Goal: Task Accomplishment & Management: Manage account settings

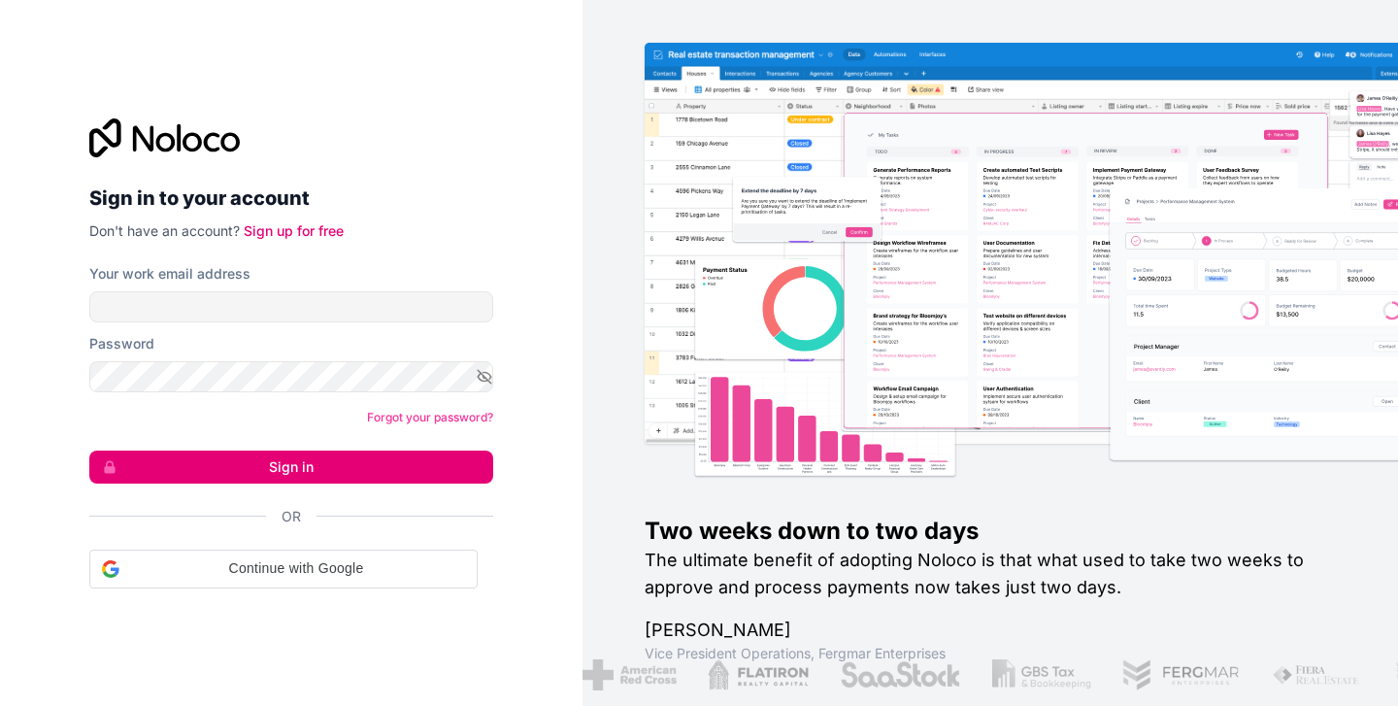
click at [258, 307] on input "Your work email address" at bounding box center [291, 306] width 404 height 31
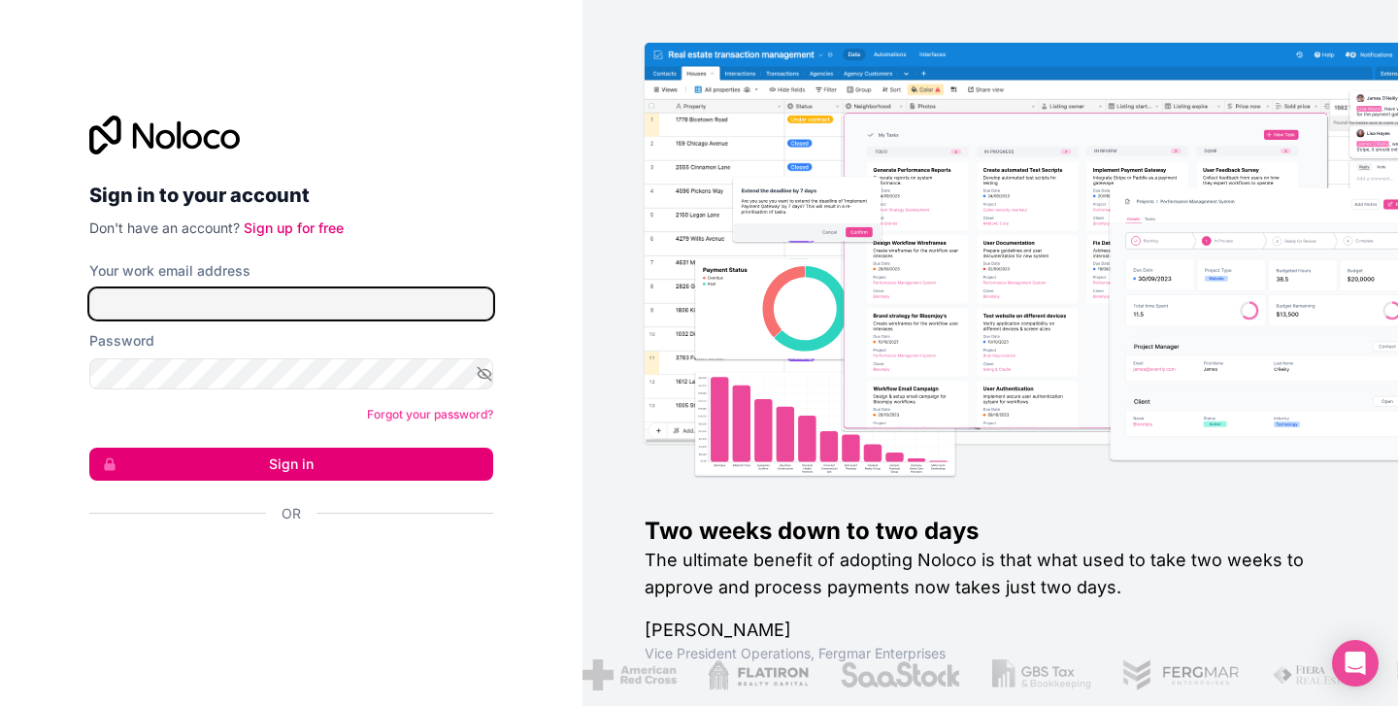
type input "**********"
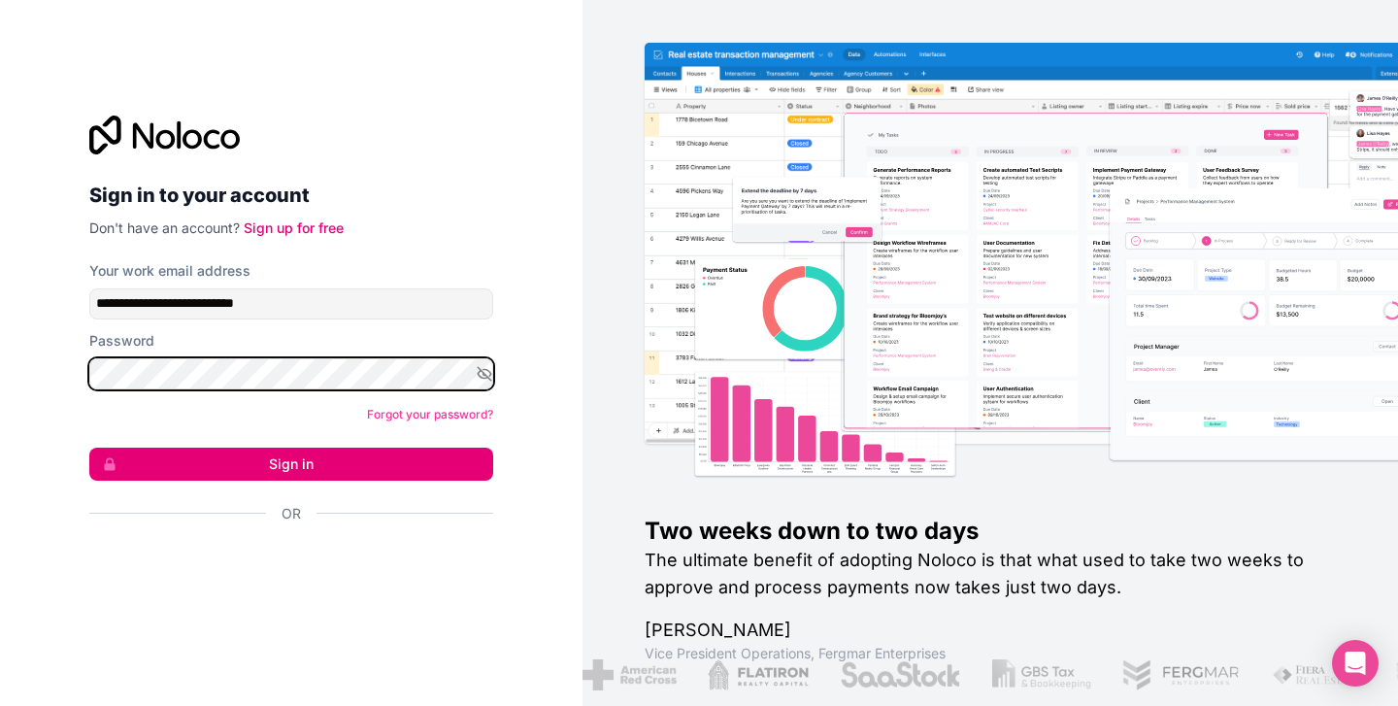
click at [291, 463] on button "Sign in" at bounding box center [291, 463] width 404 height 33
click at [304, 463] on button "Sign in" at bounding box center [291, 463] width 404 height 33
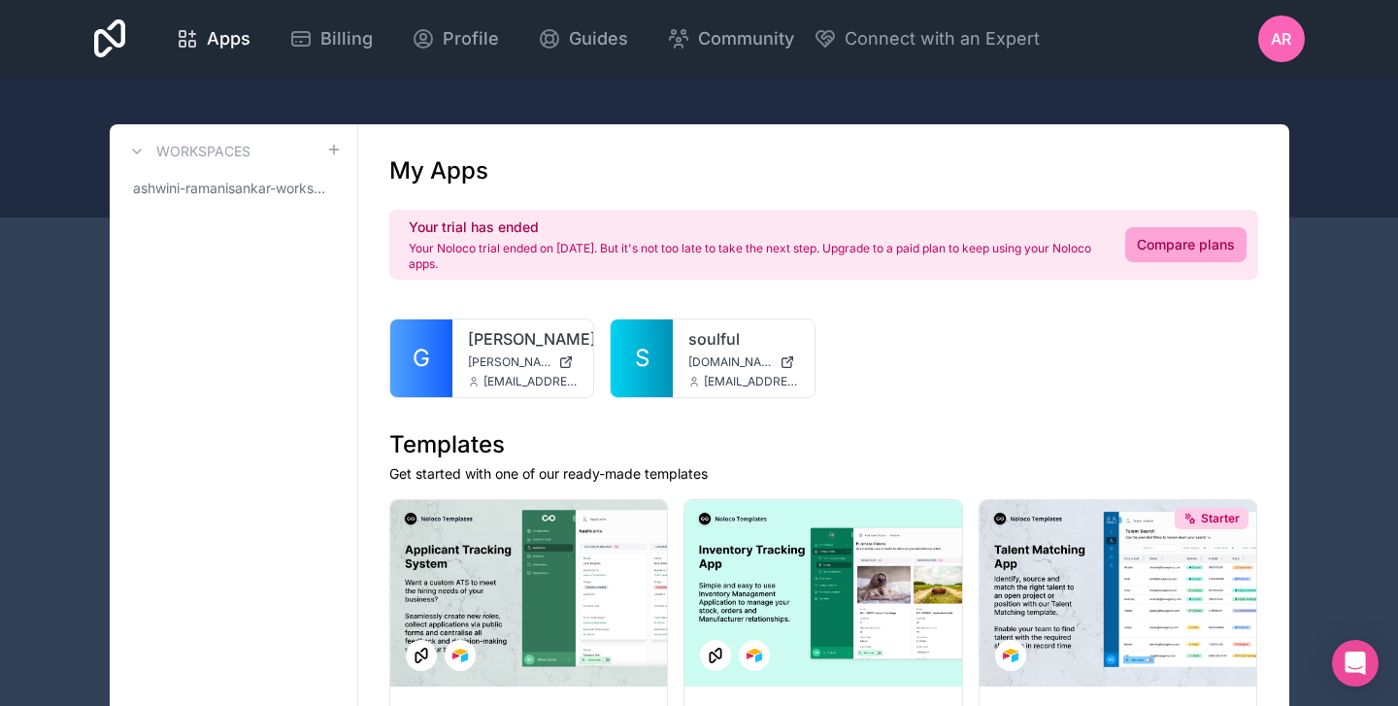
click at [0, 0] on div at bounding box center [0, 0] width 0 height 0
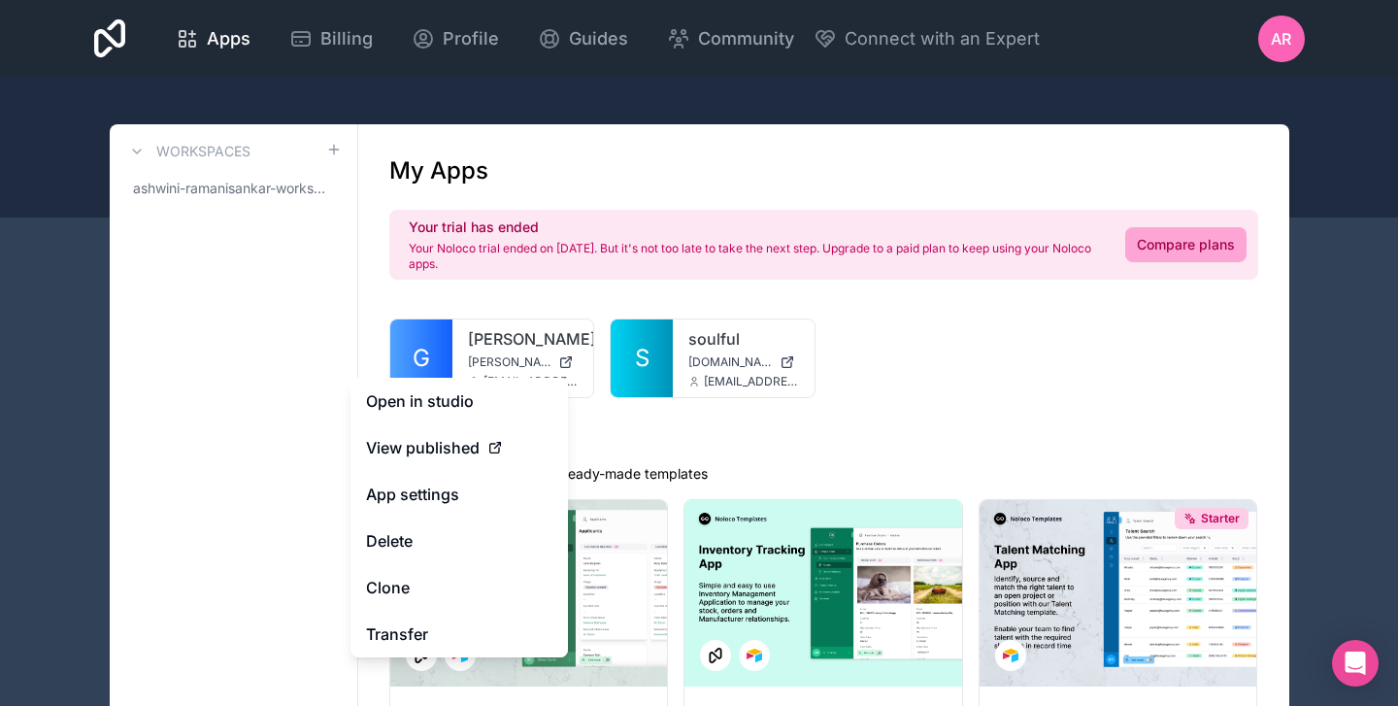
click at [407, 552] on button "Delete" at bounding box center [458, 540] width 217 height 47
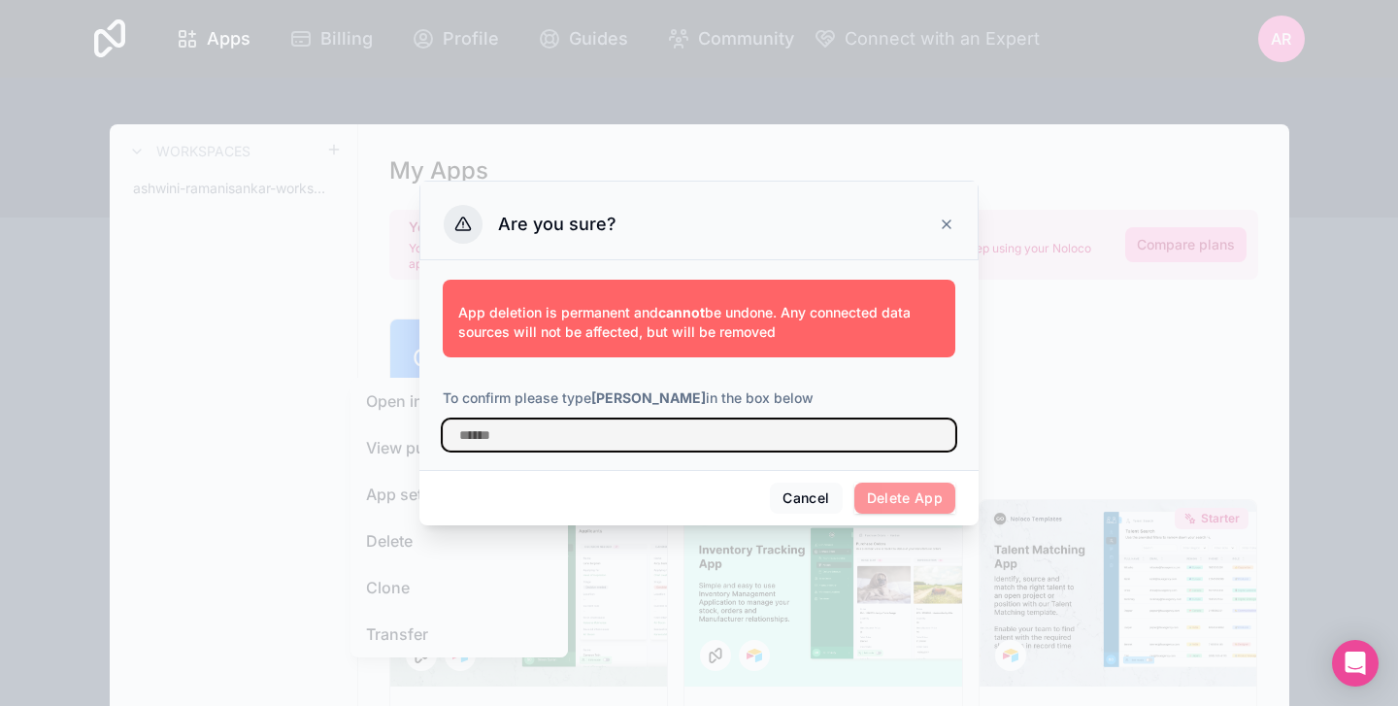
click at [604, 435] on input "text" at bounding box center [699, 434] width 512 height 31
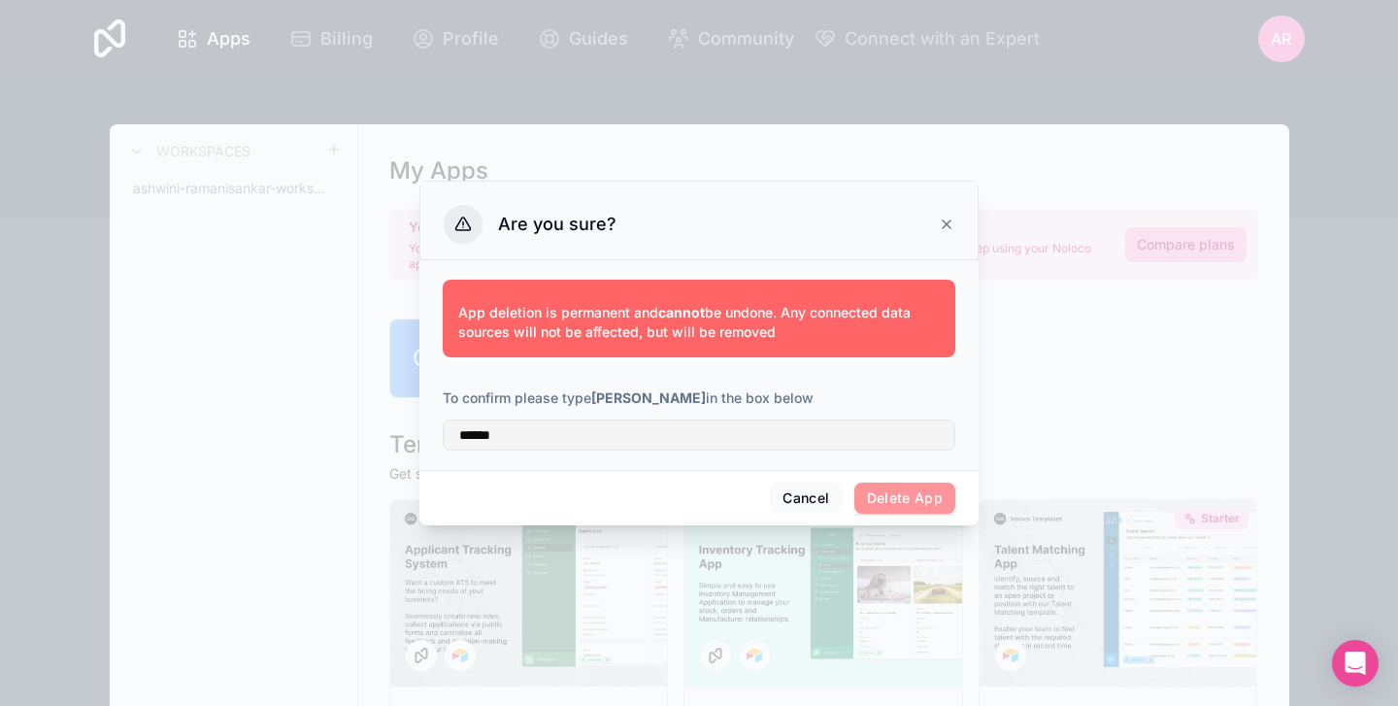
drag, startPoint x: 604, startPoint y: 435, endPoint x: 929, endPoint y: 503, distance: 332.1
click at [929, 503] on span "Delete App" at bounding box center [905, 497] width 102 height 31
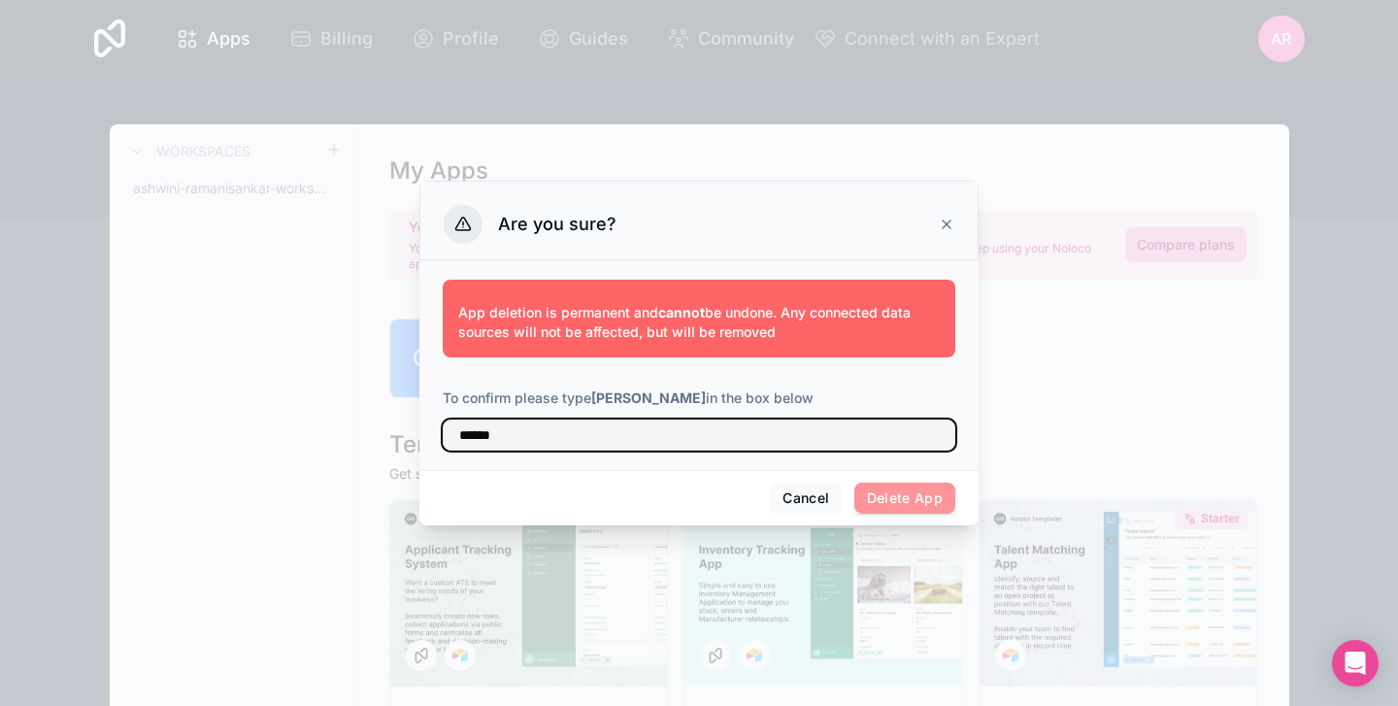
click at [467, 433] on input "******" at bounding box center [699, 434] width 512 height 31
type input "******"
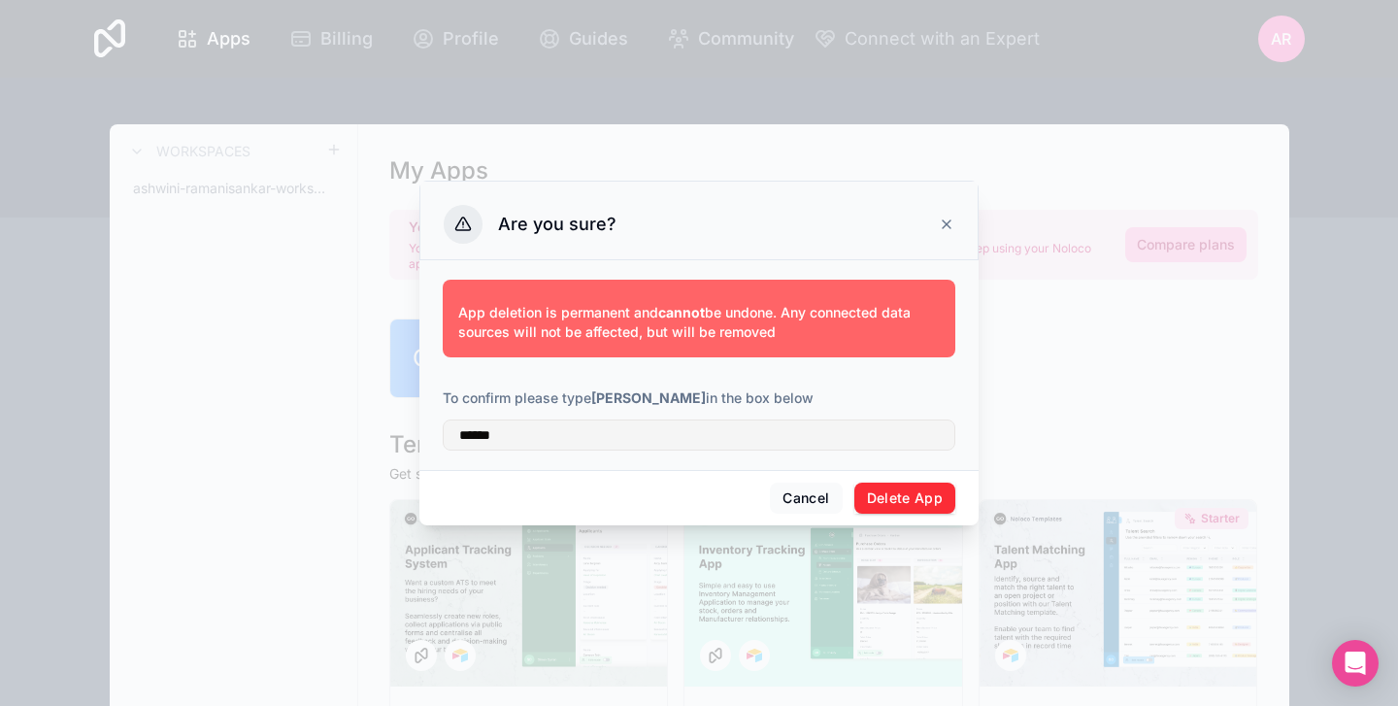
click at [899, 499] on button "Delete App" at bounding box center [905, 497] width 102 height 31
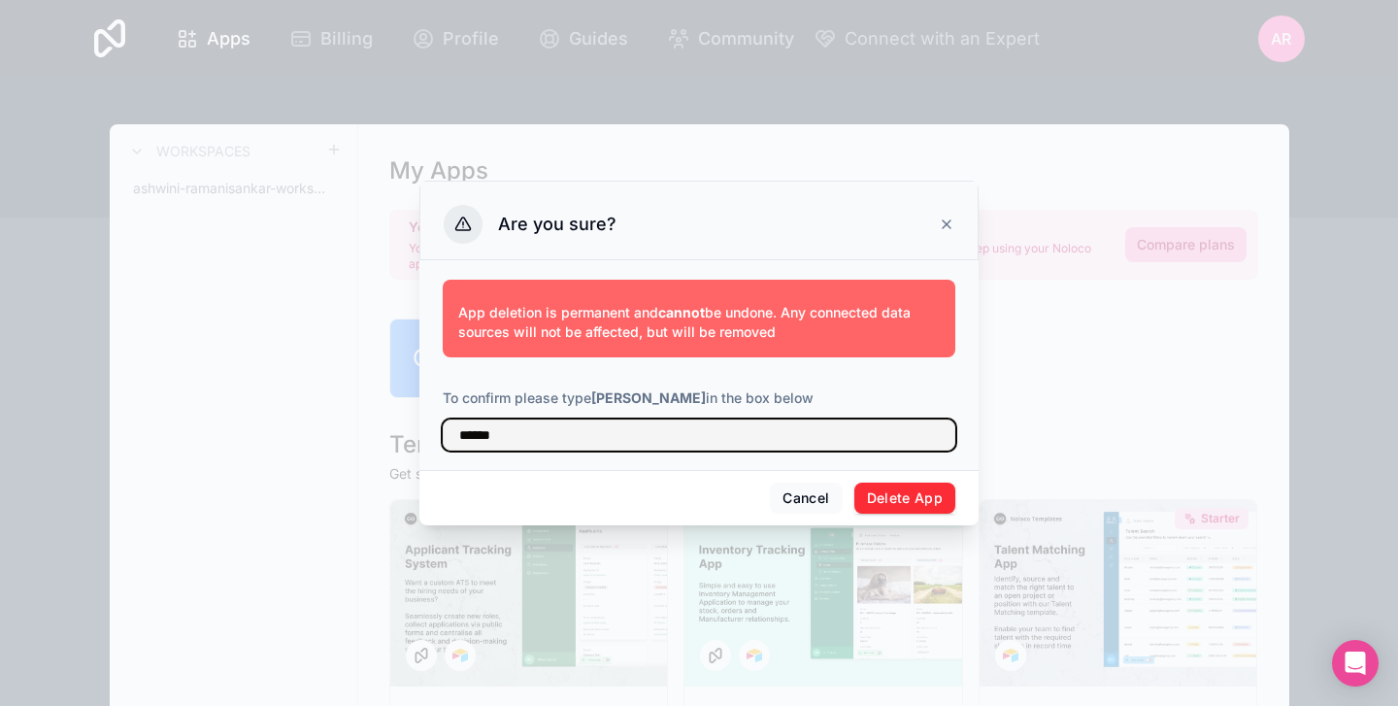
click at [807, 441] on input "******" at bounding box center [699, 434] width 512 height 31
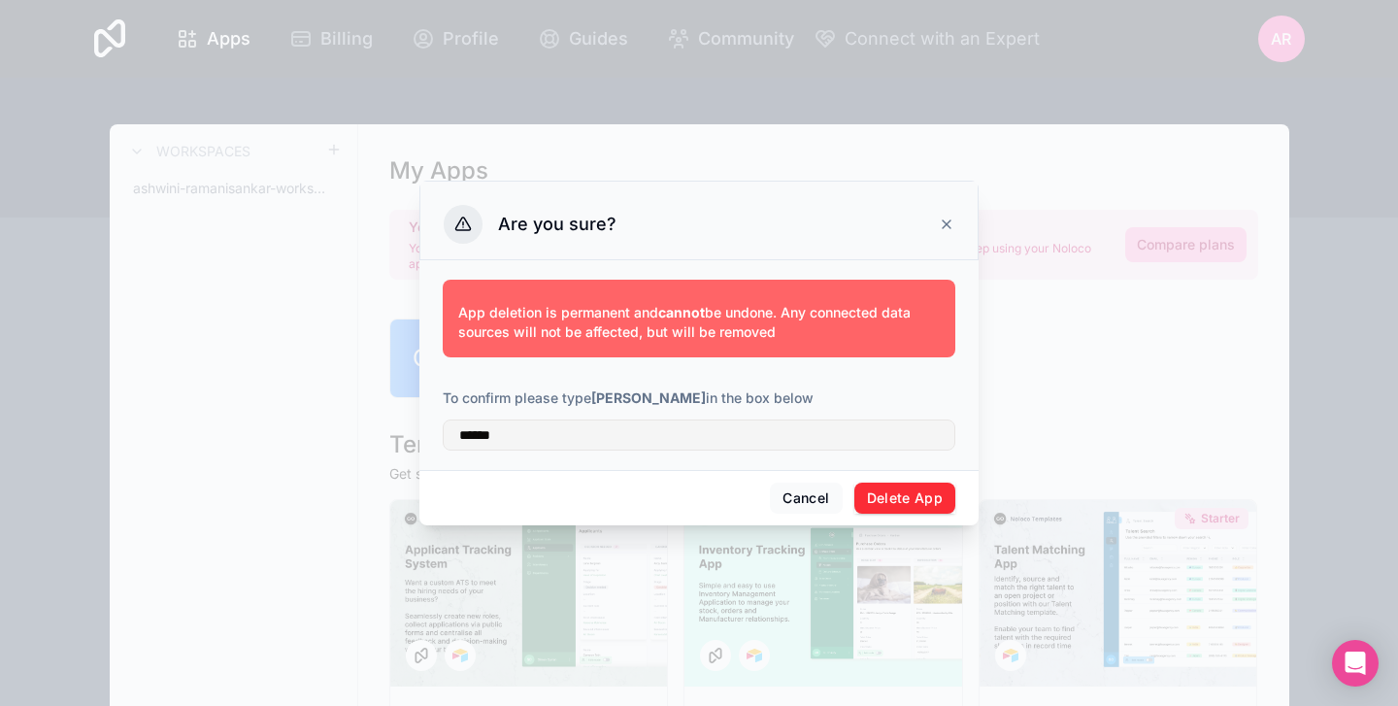
drag, startPoint x: 807, startPoint y: 441, endPoint x: 907, endPoint y: 508, distance: 120.3
click at [907, 508] on button "Delete App" at bounding box center [905, 497] width 102 height 31
click at [949, 218] on icon at bounding box center [946, 224] width 16 height 16
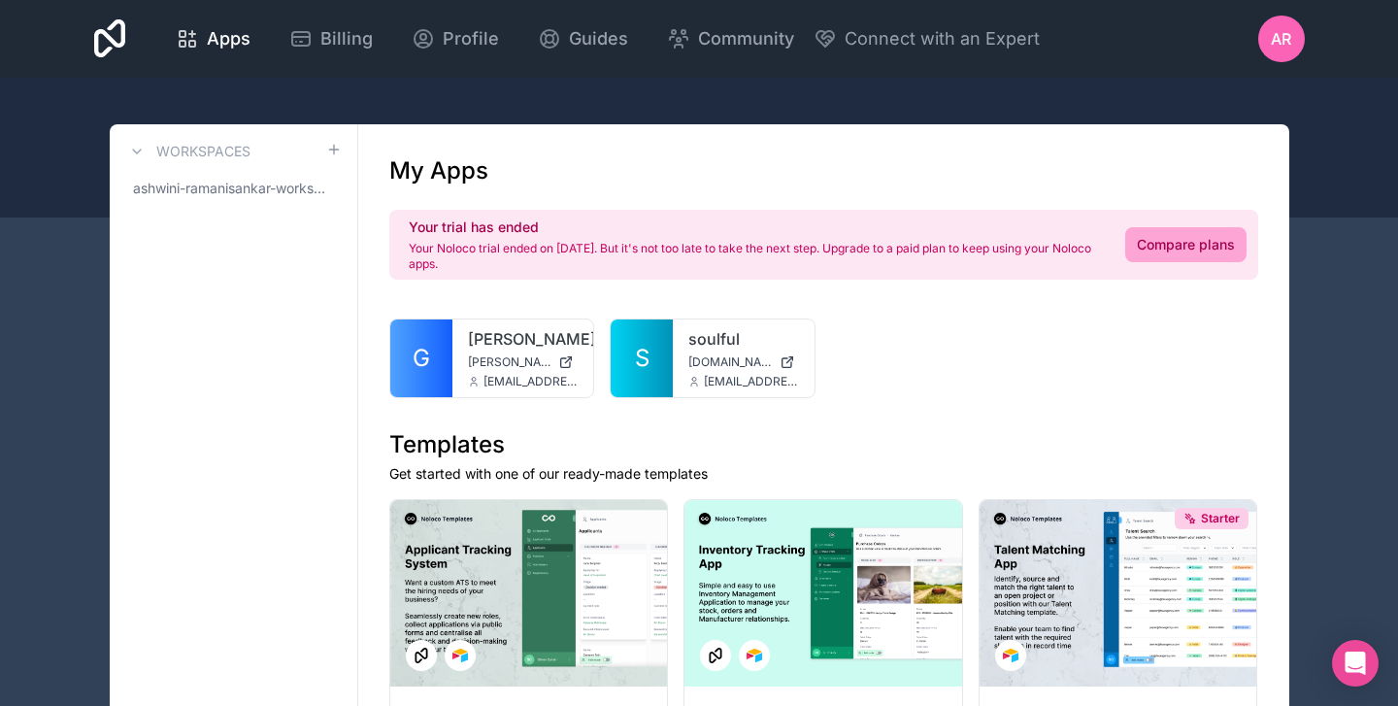
click at [0, 0] on icon at bounding box center [0, 0] width 0 height 0
click at [373, 34] on span "Billing" at bounding box center [346, 38] width 52 height 27
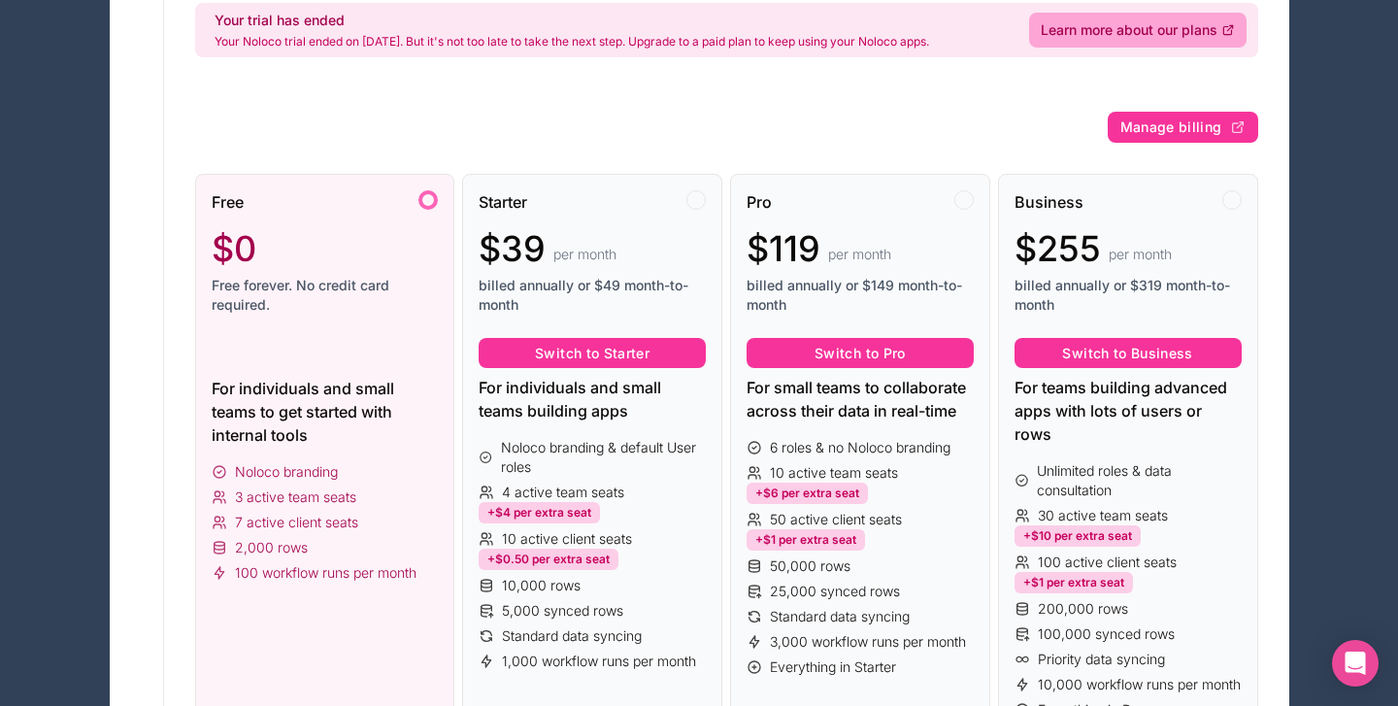
scroll to position [224, 0]
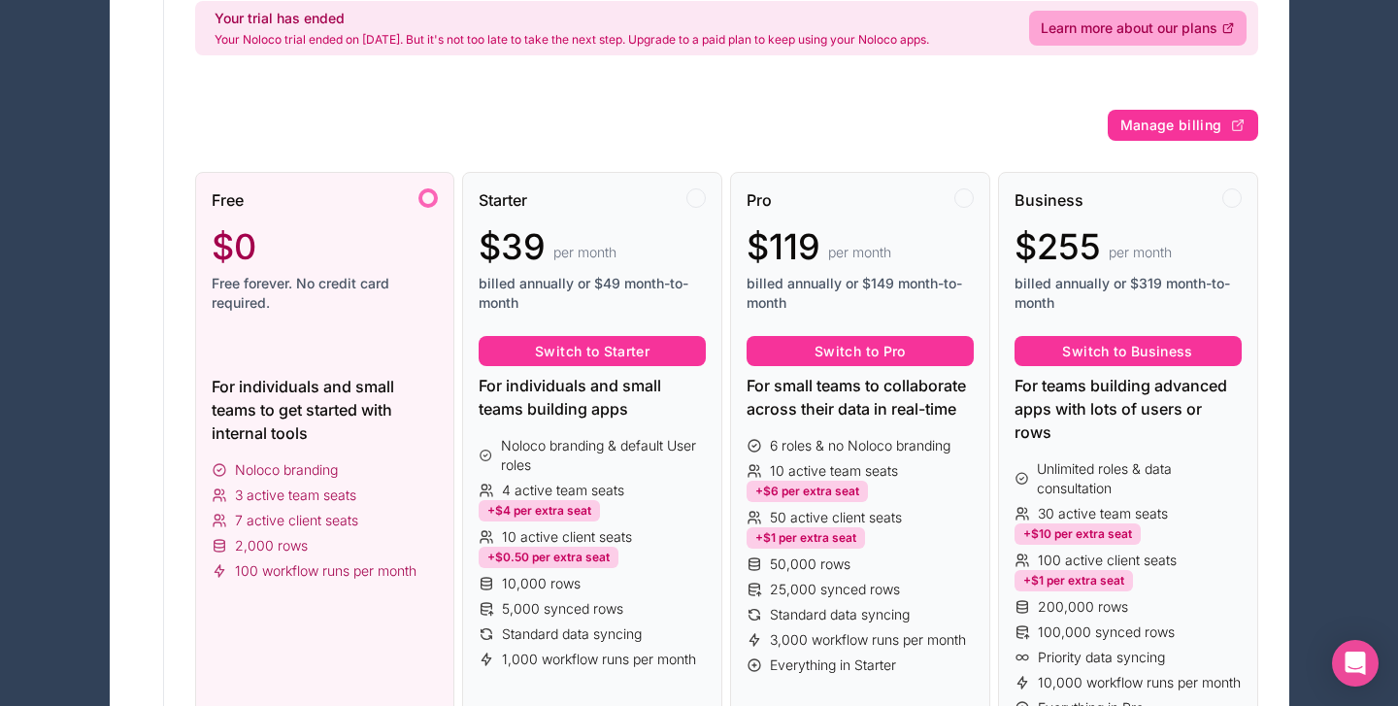
click at [426, 198] on div at bounding box center [427, 197] width 19 height 19
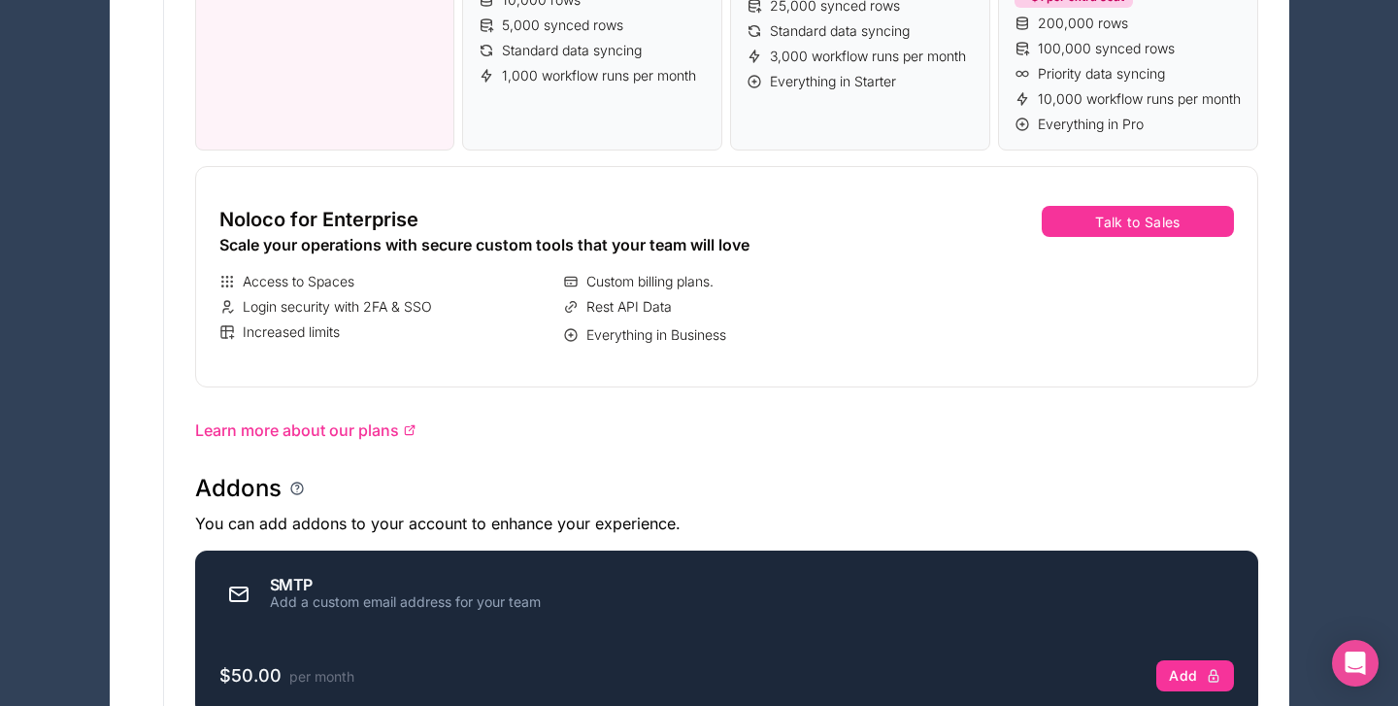
scroll to position [807, 0]
click at [1077, 237] on button "Talk to Sales" at bounding box center [1136, 221] width 191 height 31
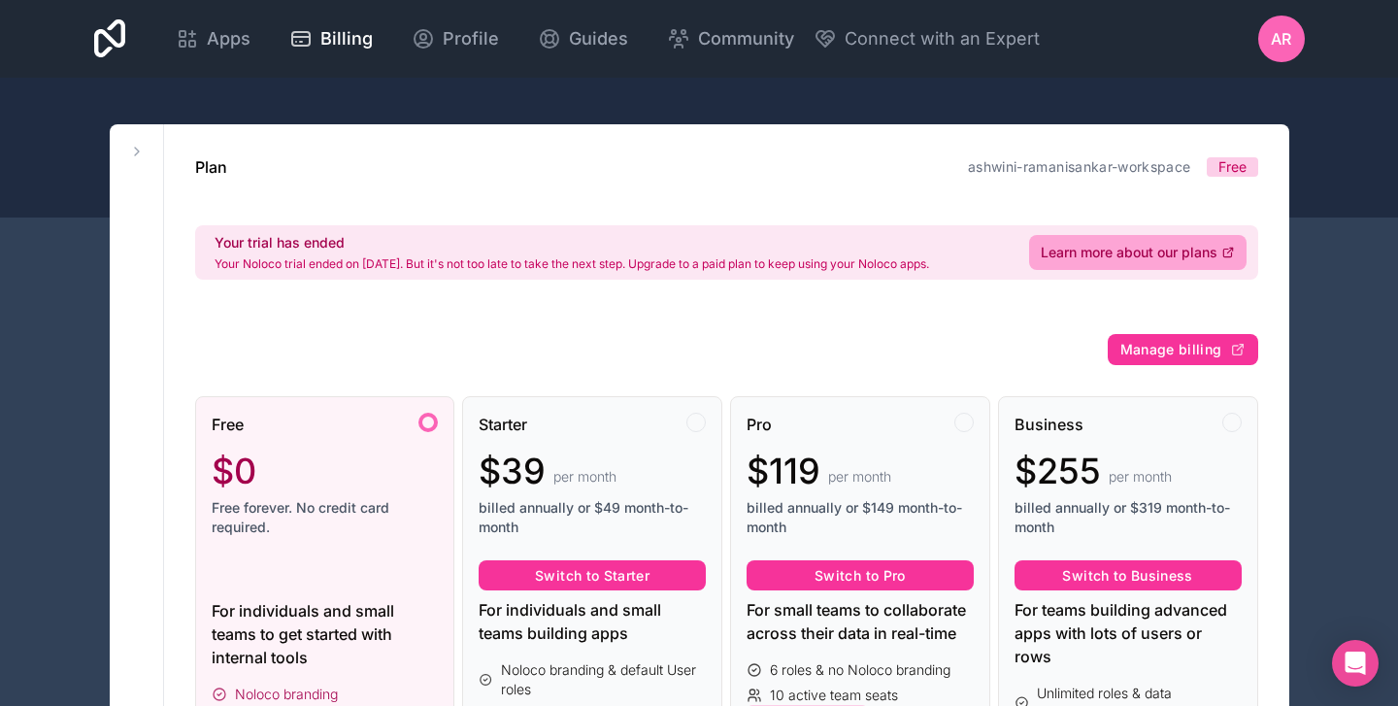
scroll to position [0, 0]
click at [136, 151] on icon at bounding box center [137, 152] width 16 height 16
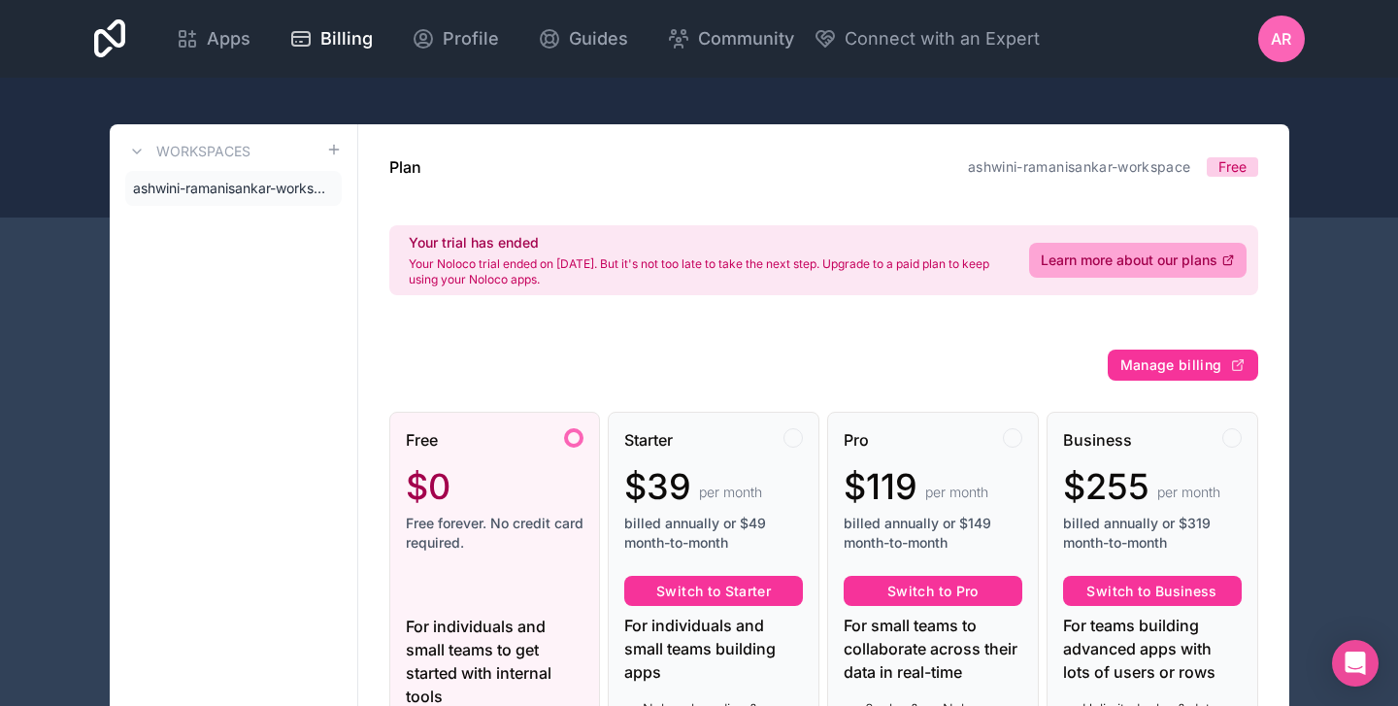
click at [203, 184] on span "ashwini-ramanisankar-workspace" at bounding box center [229, 188] width 193 height 19
click at [271, 180] on span "ashwini-ramanisankar-workspace" at bounding box center [229, 188] width 193 height 19
click at [0, 0] on icon at bounding box center [0, 0] width 0 height 0
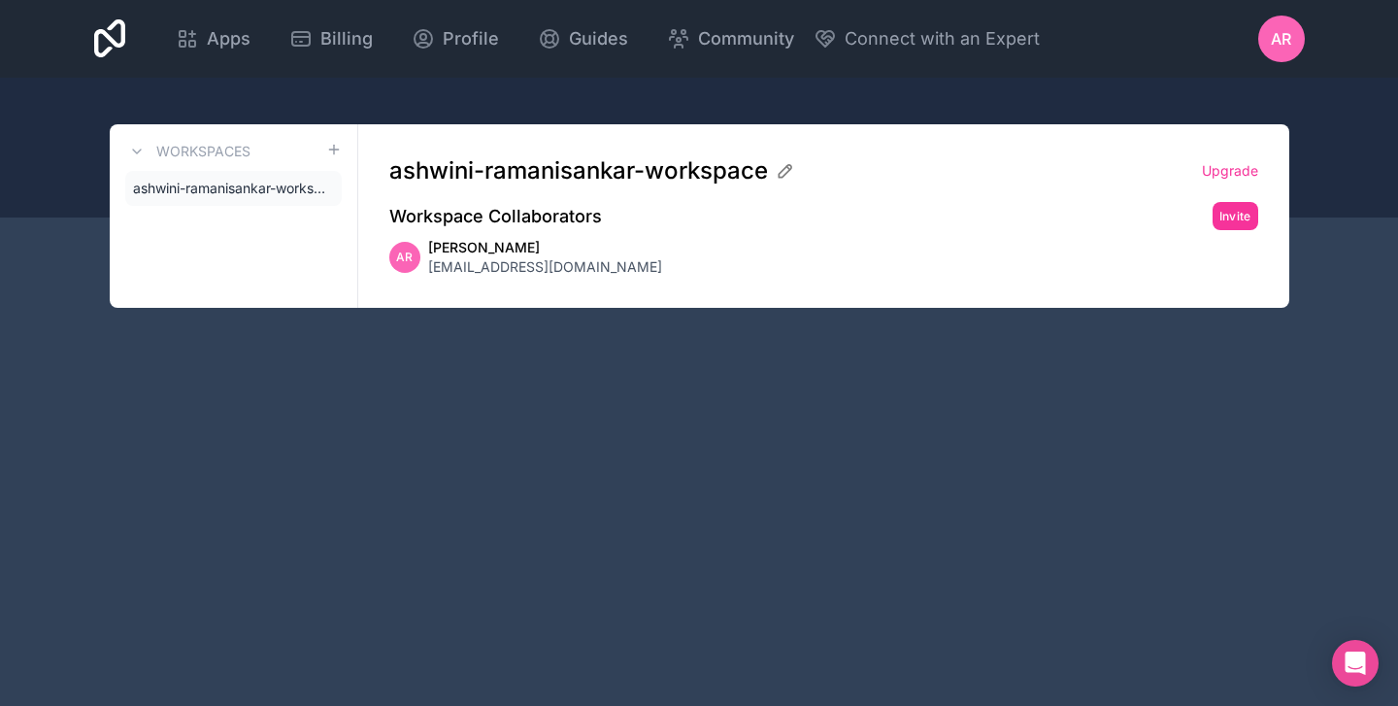
click at [250, 206] on div "Workspaces ashwini-ramanisankar-workspace" at bounding box center [234, 215] width 248 height 183
click at [260, 181] on span "ashwini-ramanisankar-workspace" at bounding box center [229, 188] width 193 height 19
click at [250, 44] on span "Apps" at bounding box center [229, 38] width 44 height 27
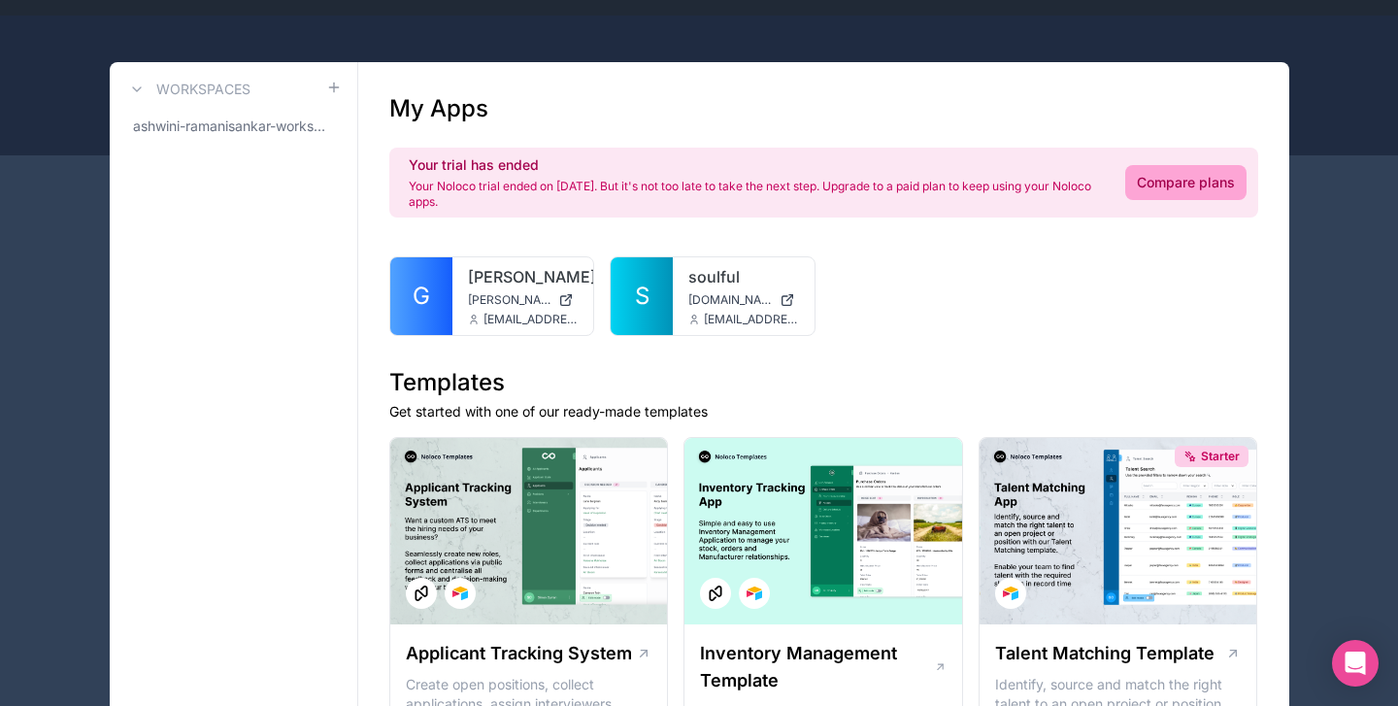
scroll to position [86, 0]
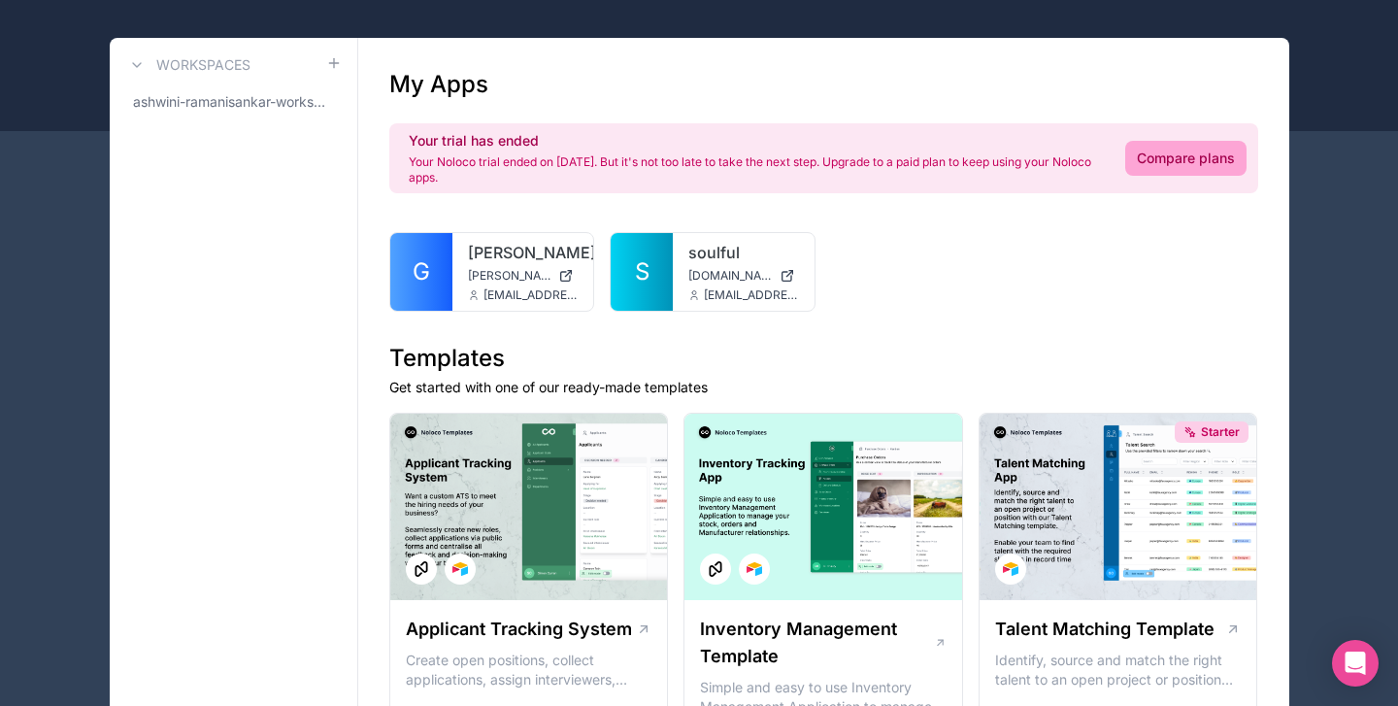
click at [0, 0] on icon at bounding box center [0, 0] width 0 height 0
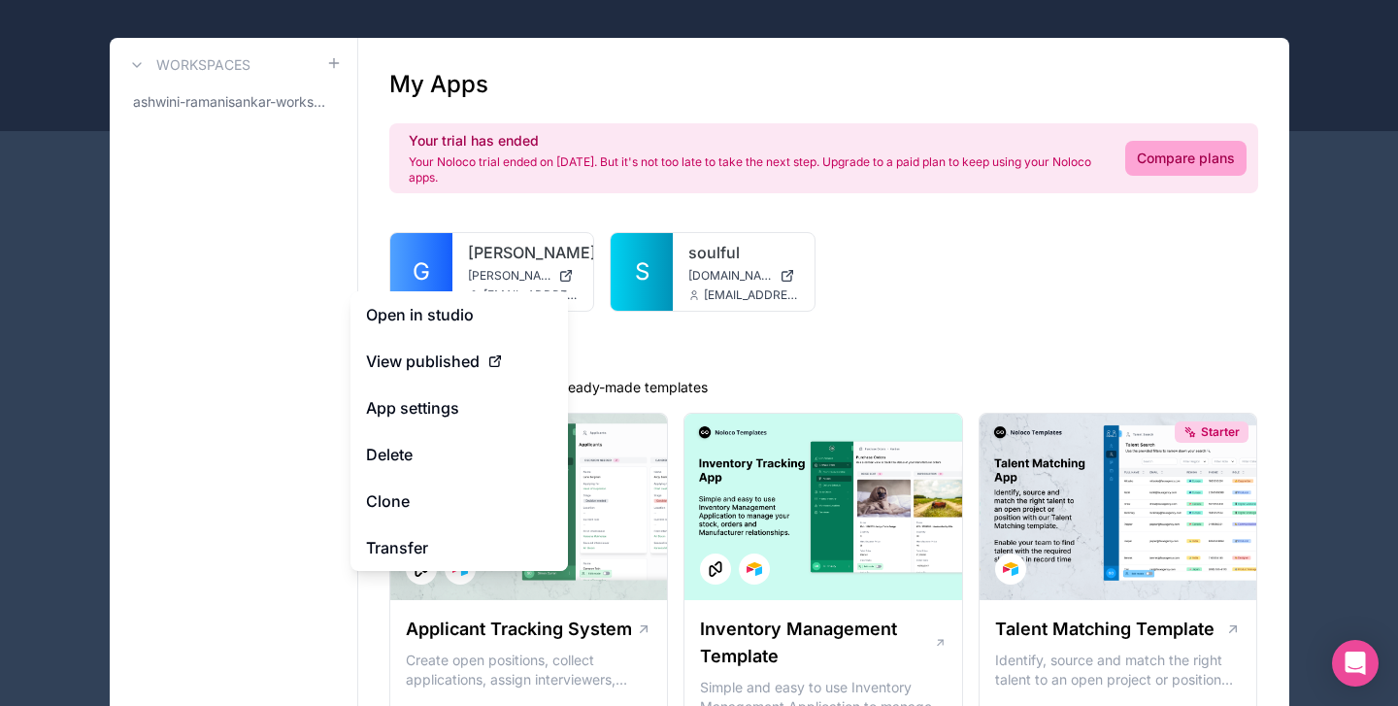
click at [453, 309] on link "Open in studio" at bounding box center [458, 314] width 217 height 47
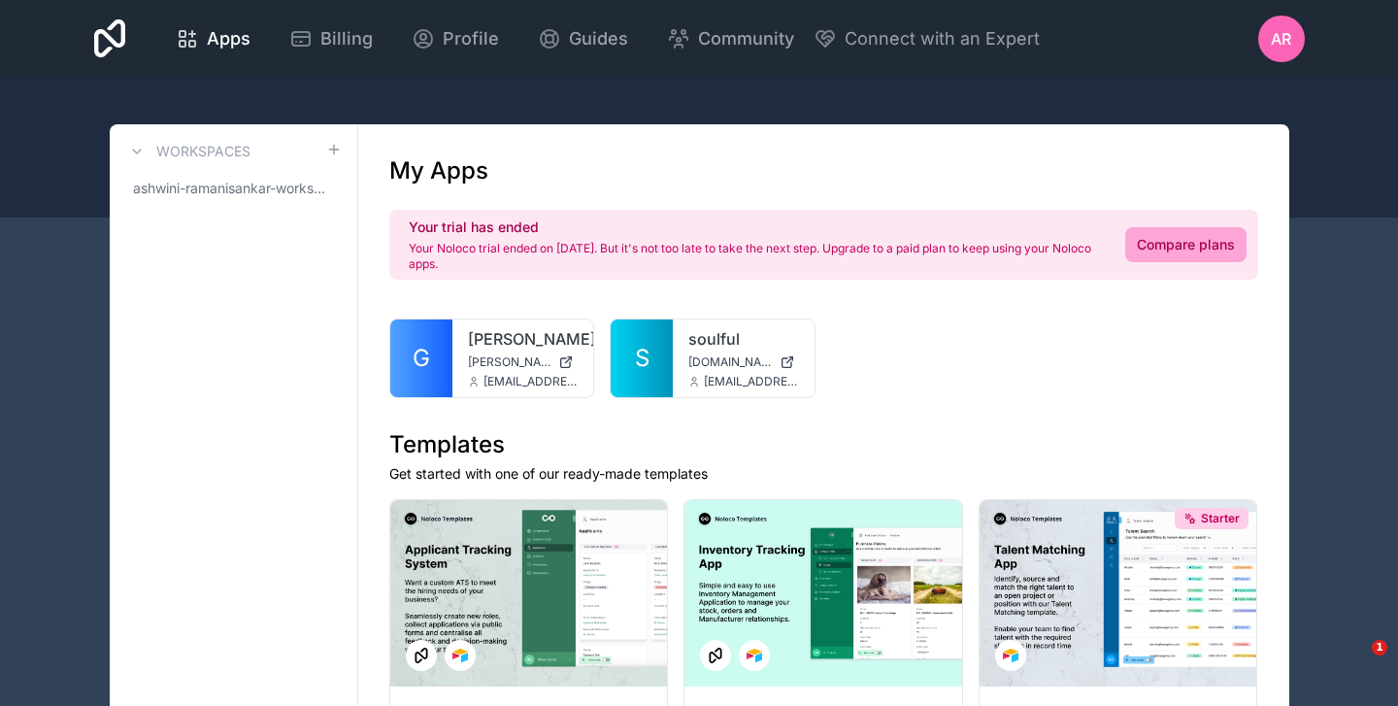
click at [228, 196] on span "ashwini-ramanisankar-workspace" at bounding box center [229, 188] width 193 height 19
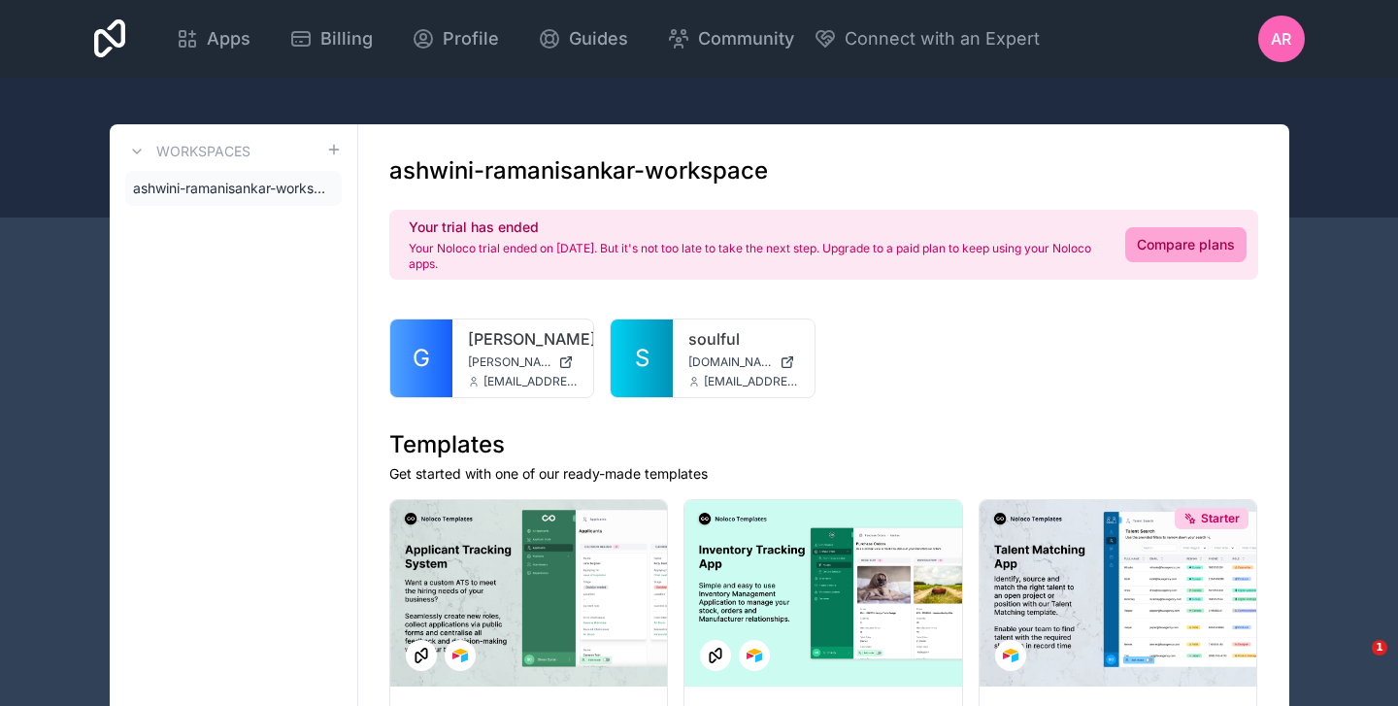
click at [0, 0] on icon at bounding box center [0, 0] width 0 height 0
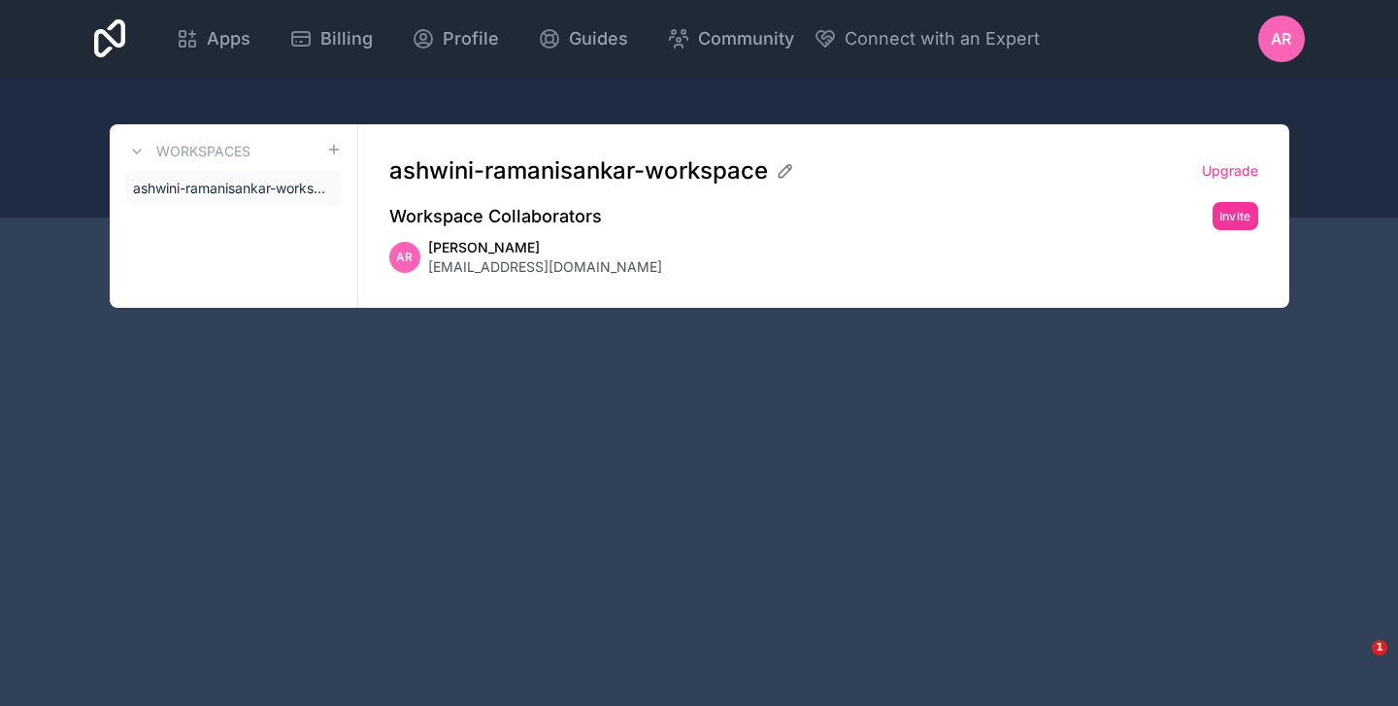
click at [0, 0] on icon at bounding box center [0, 0] width 0 height 0
click at [176, 190] on span "ashwini-ramanisankar-workspace" at bounding box center [229, 188] width 193 height 19
click at [194, 132] on div "Workspaces ashwini-ramanisankar-workspace" at bounding box center [234, 215] width 248 height 183
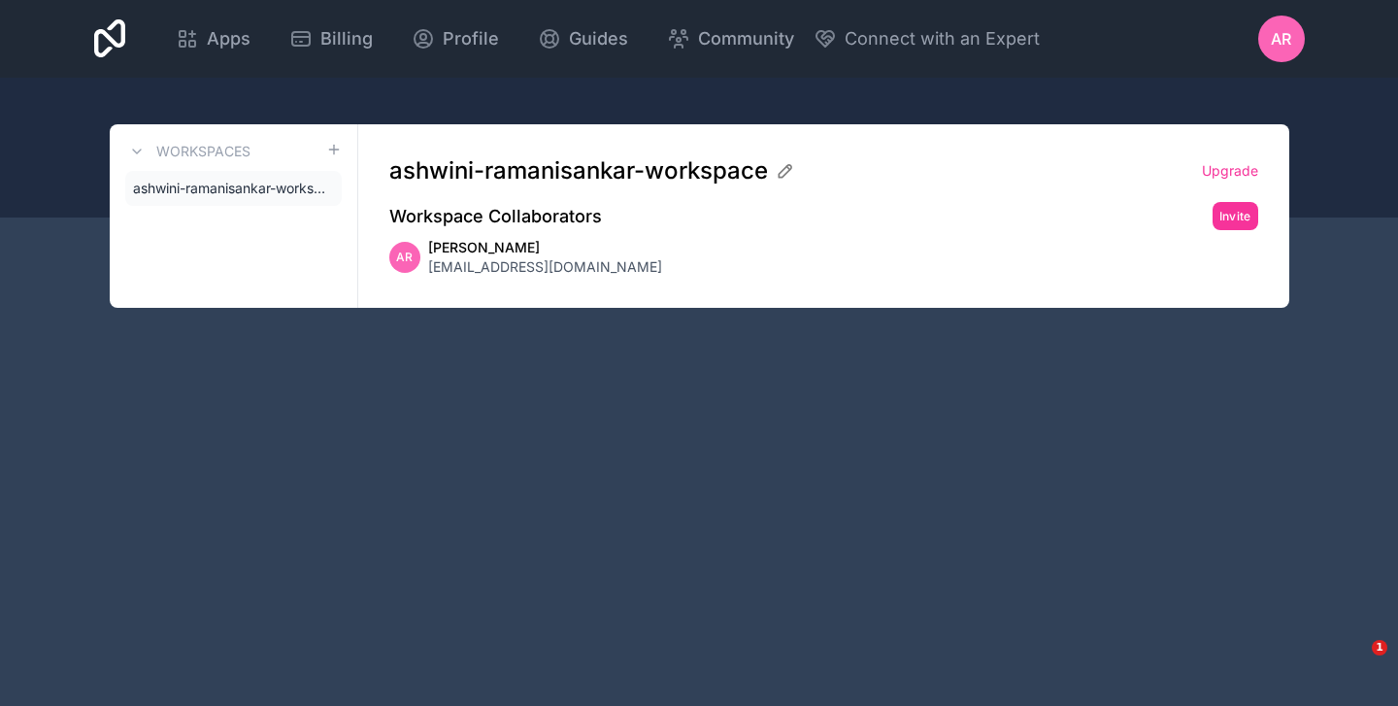
click at [188, 148] on h3 "Workspaces" at bounding box center [203, 151] width 94 height 19
click at [250, 47] on span "Apps" at bounding box center [229, 38] width 44 height 27
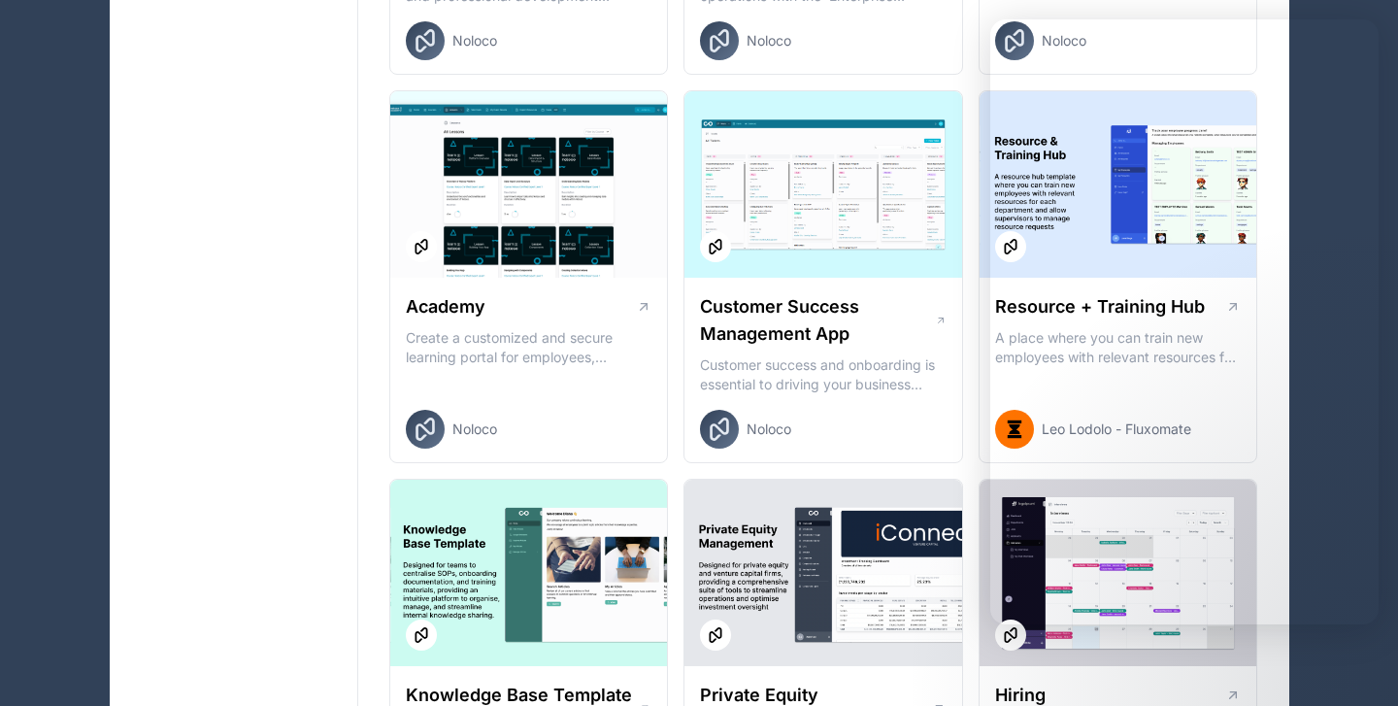
click at [964, 77] on div "Applicant Tracking System Create open positions, collect applications, assign i…" at bounding box center [823, 105] width 869 height 3137
click at [851, 221] on div at bounding box center [823, 184] width 278 height 186
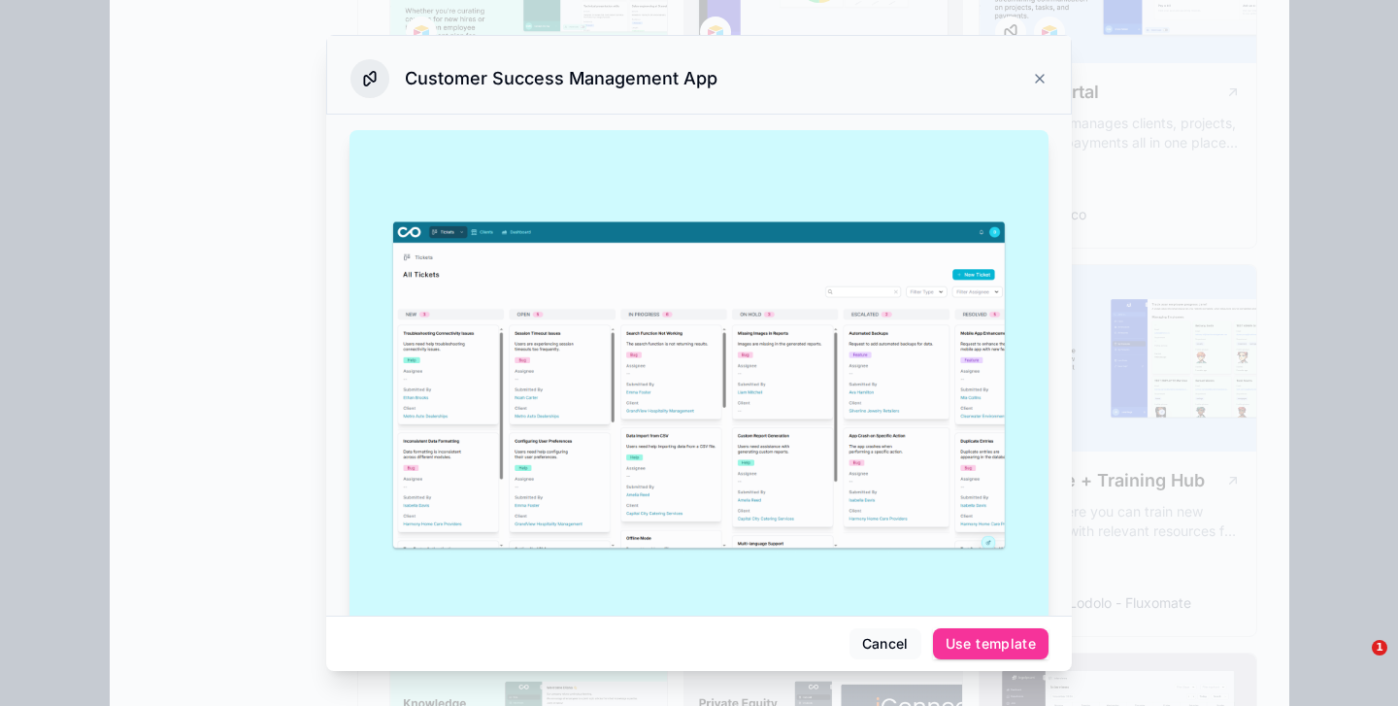
scroll to position [1680, 0]
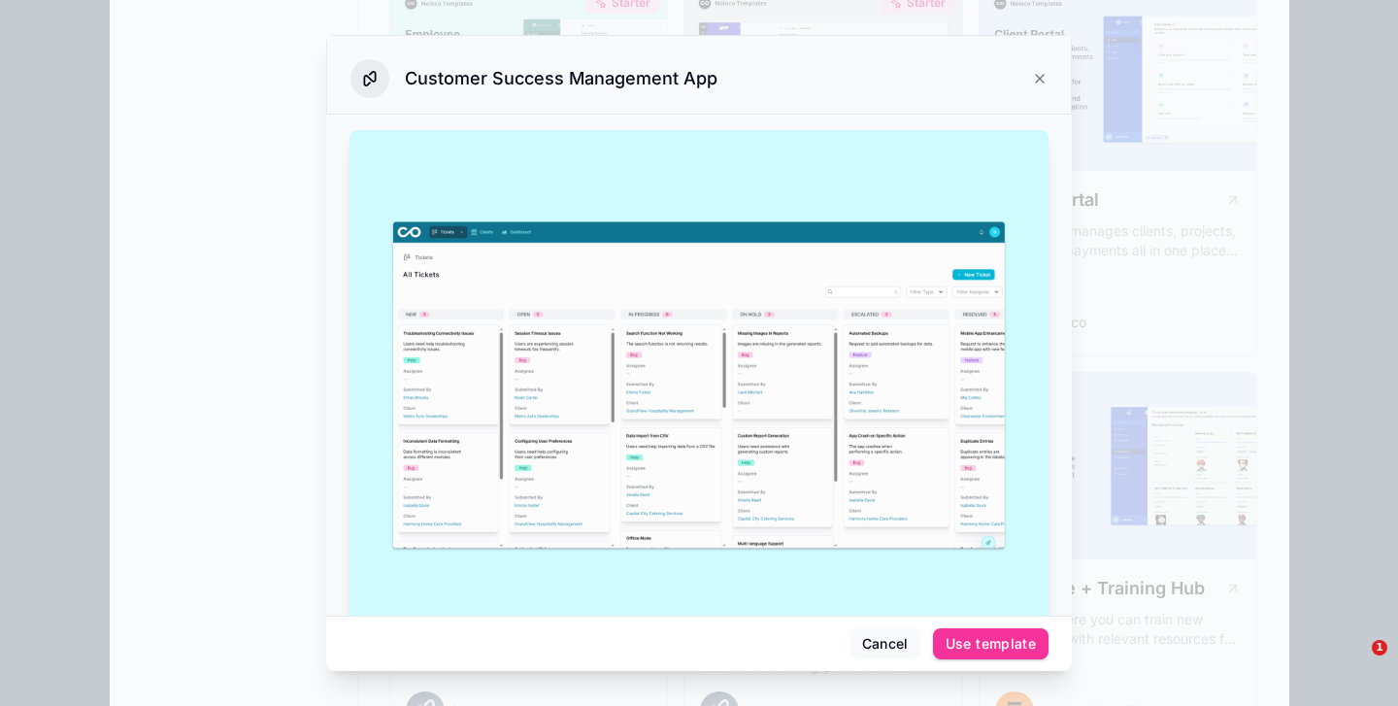
click at [1026, 78] on div "Customer Success Management App" at bounding box center [698, 78] width 697 height 39
click at [1039, 78] on icon at bounding box center [1040, 79] width 16 height 16
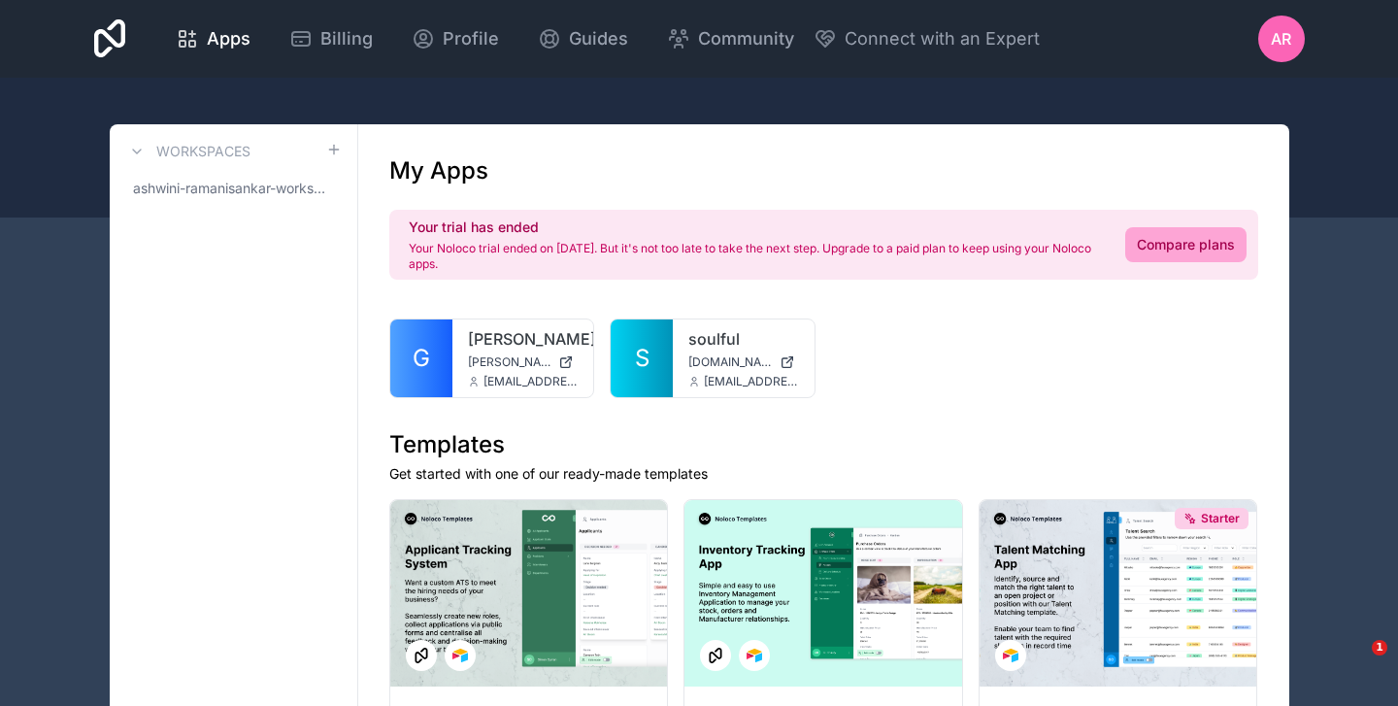
click at [250, 37] on span "Apps" at bounding box center [229, 38] width 44 height 27
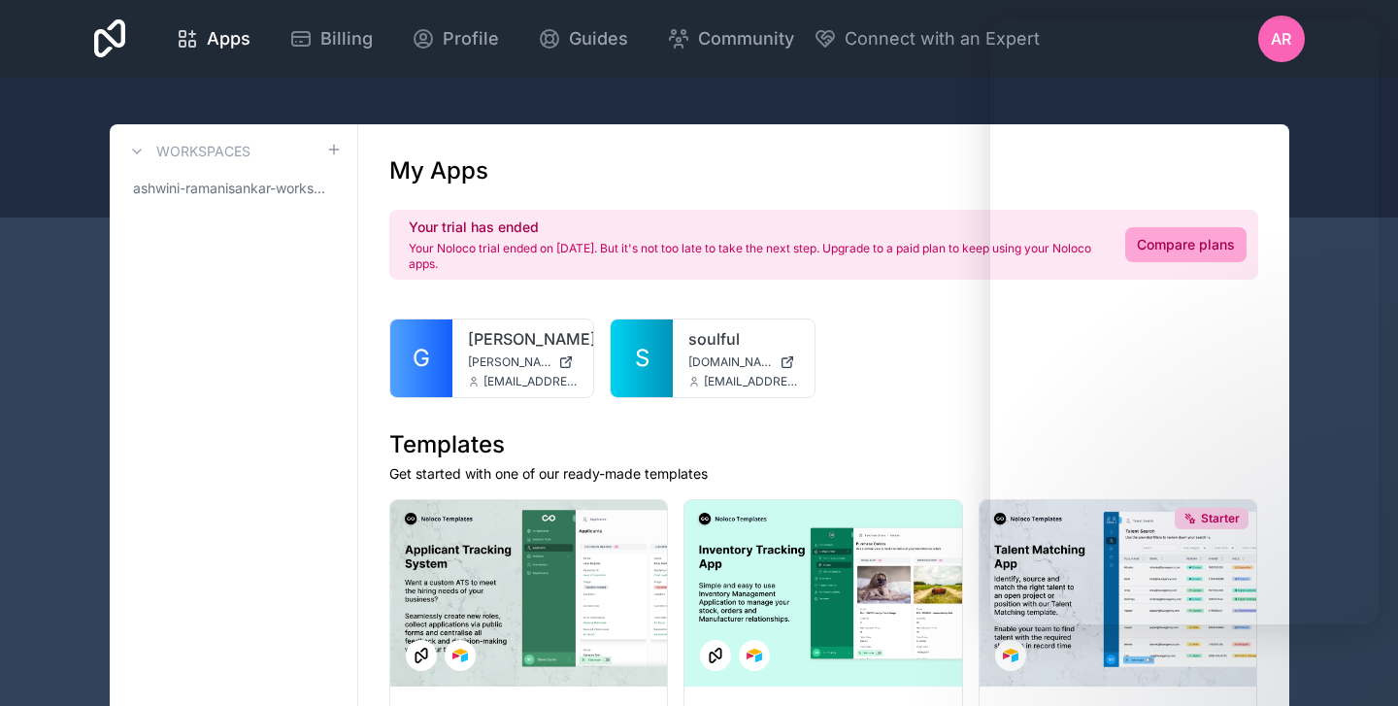
click at [0, 0] on icon at bounding box center [0, 0] width 0 height 0
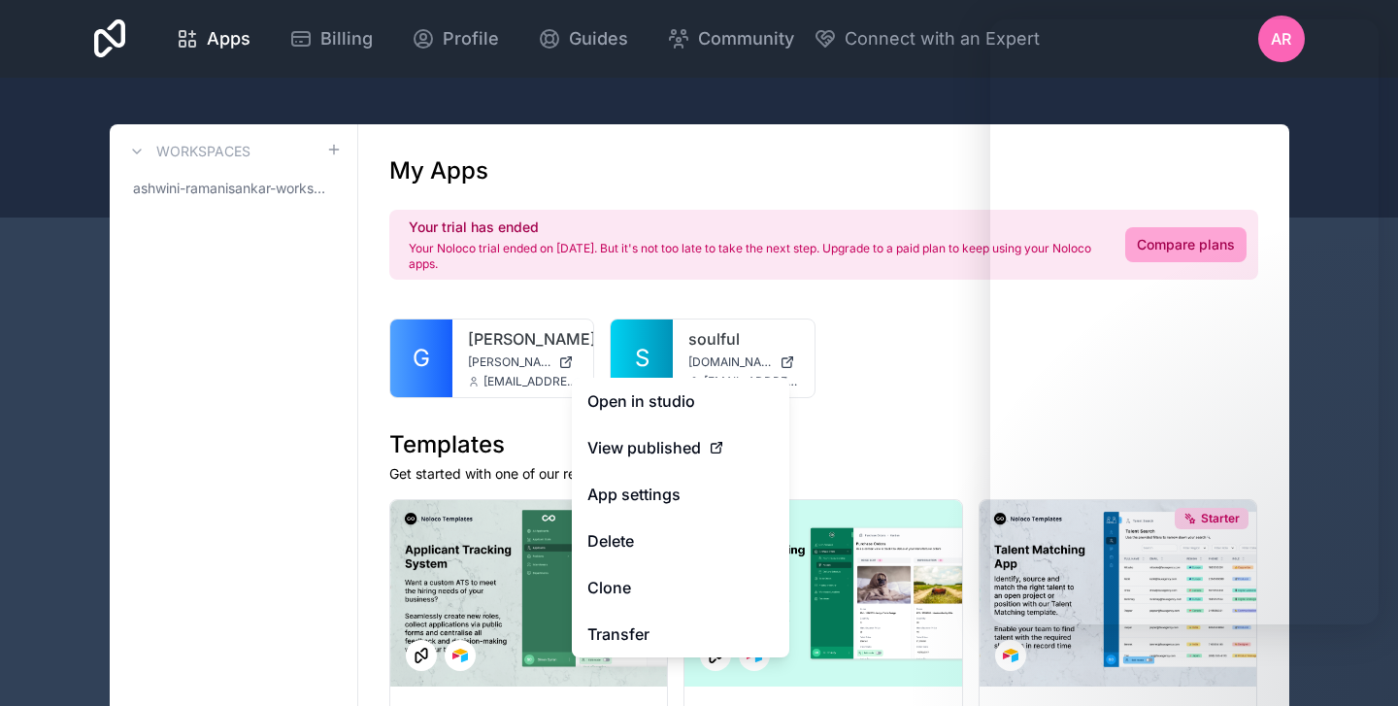
click at [651, 491] on link "App settings" at bounding box center [680, 494] width 217 height 47
